Goal: Find specific page/section: Find specific page/section

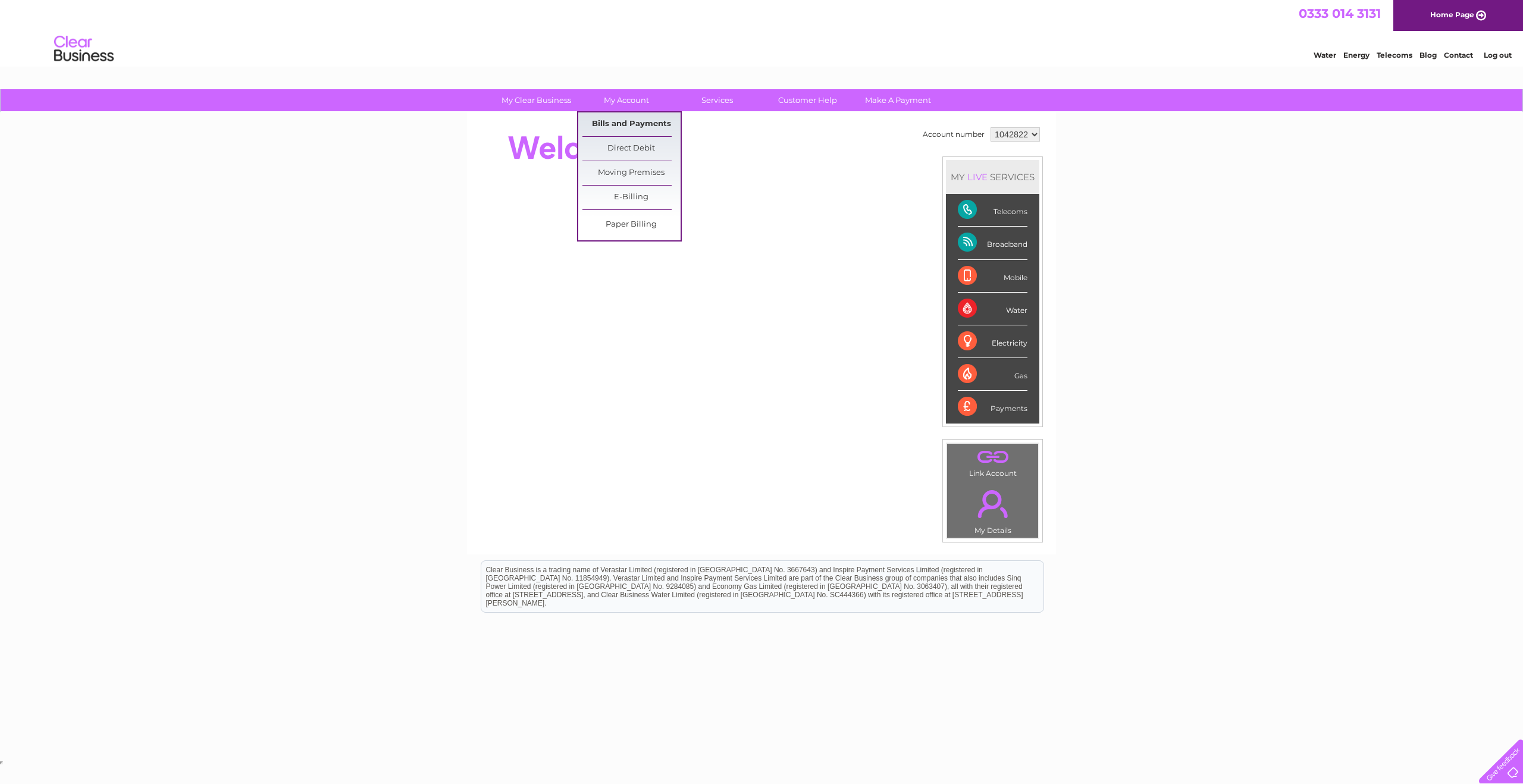
click at [623, 119] on link "Bills and Payments" at bounding box center [631, 125] width 98 height 24
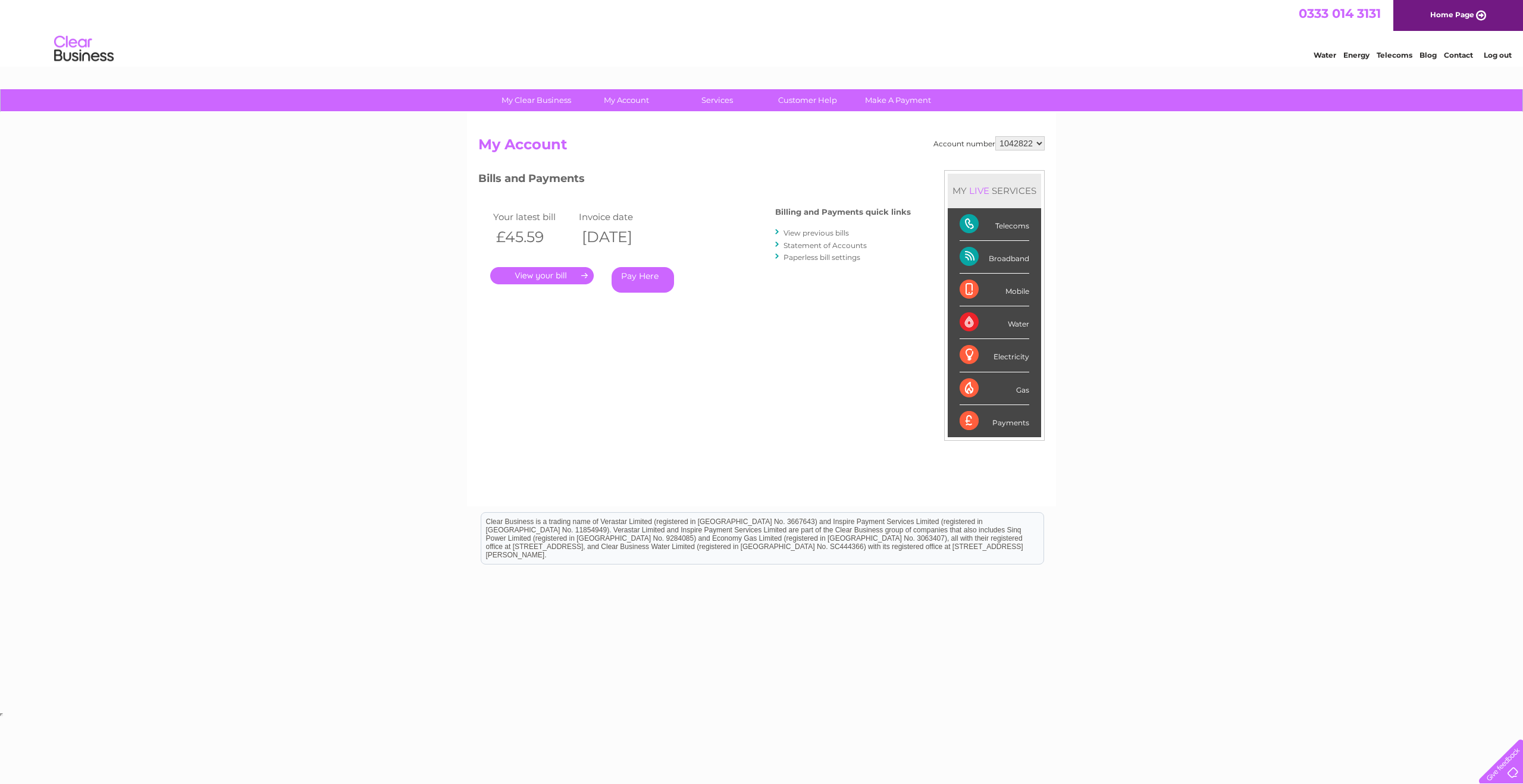
click at [548, 273] on link "." at bounding box center [542, 276] width 104 height 17
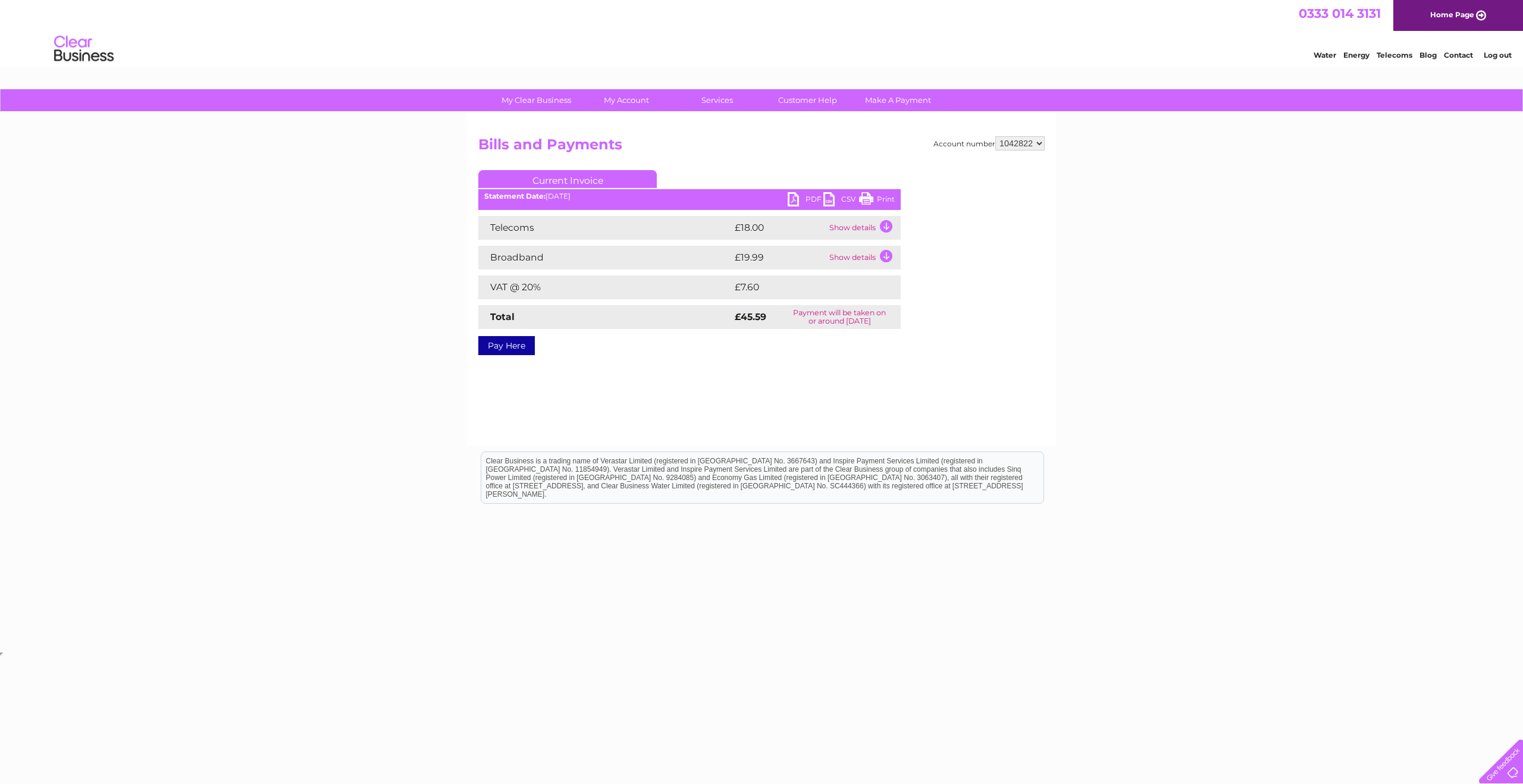
click at [1498, 56] on link "Log out" at bounding box center [1498, 55] width 28 height 9
